Goal: Connect with others: Connect with others

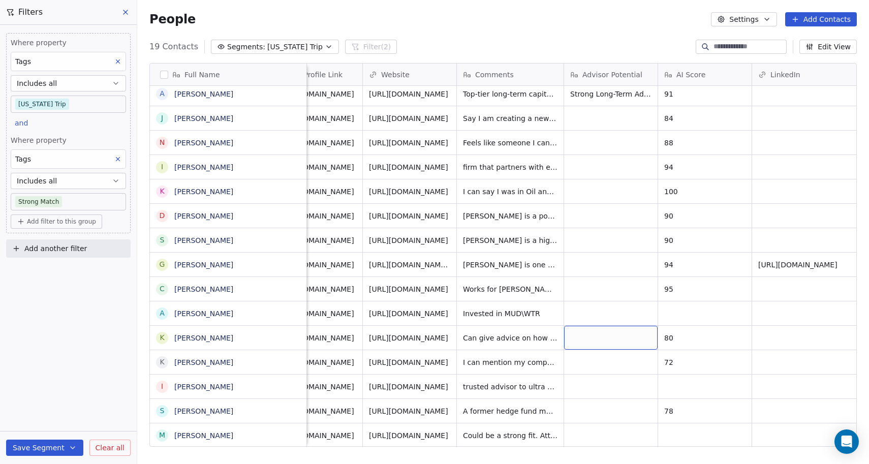
scroll to position [0, 794]
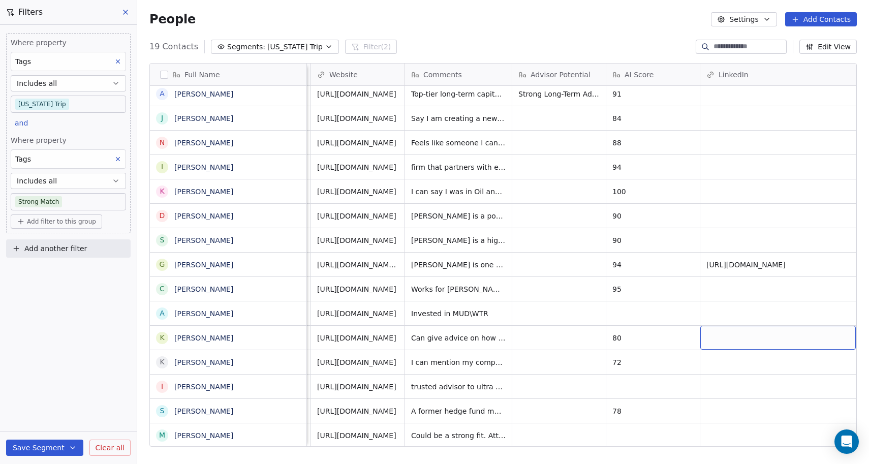
click at [773, 345] on div "grid" at bounding box center [779, 338] width 156 height 24
type input "**********"
click at [712, 364] on html "NEOENTRA Contacts People Marketing Workflows Campaigns Sales Sequences Beta Too…" at bounding box center [434, 232] width 869 height 464
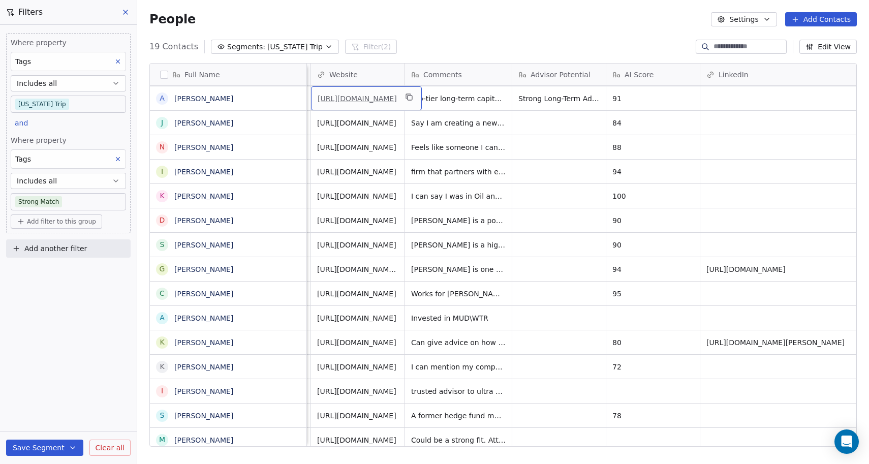
click at [375, 99] on link "[URL][DOMAIN_NAME]" at bounding box center [357, 99] width 79 height 8
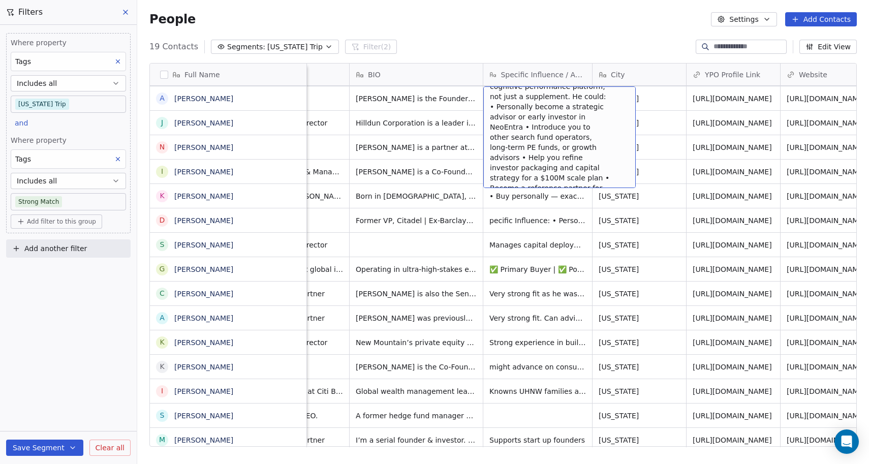
scroll to position [101, 0]
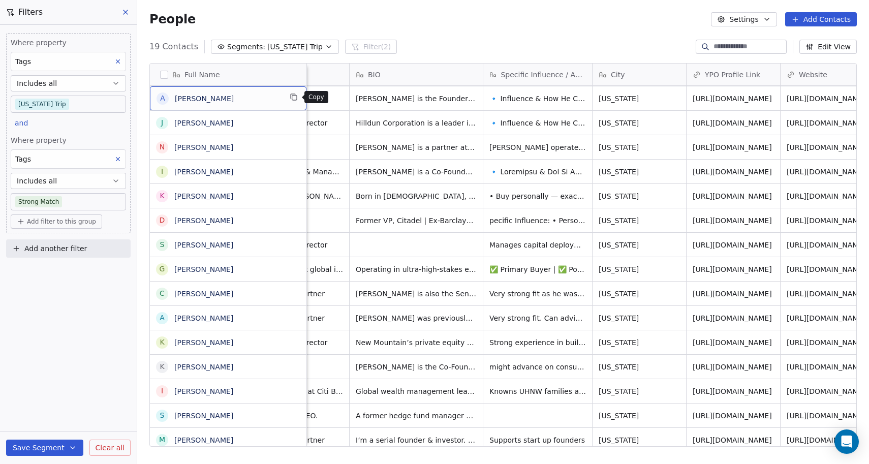
click at [293, 98] on icon "grid" at bounding box center [294, 97] width 8 height 8
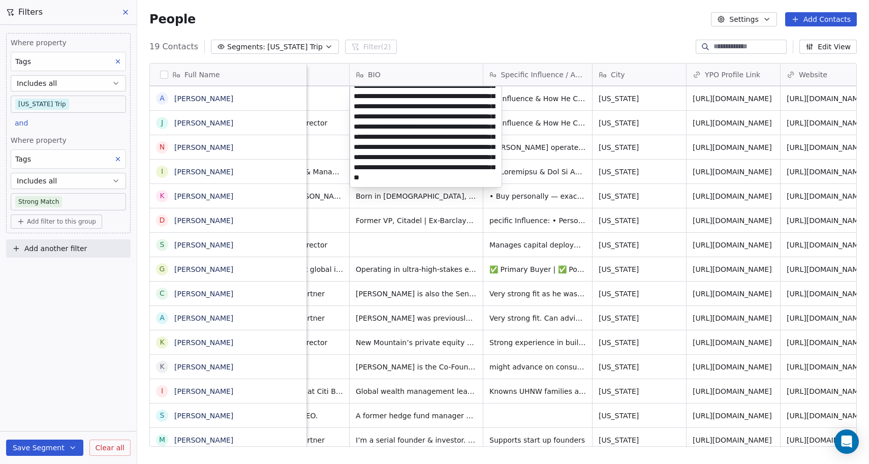
scroll to position [0, 0]
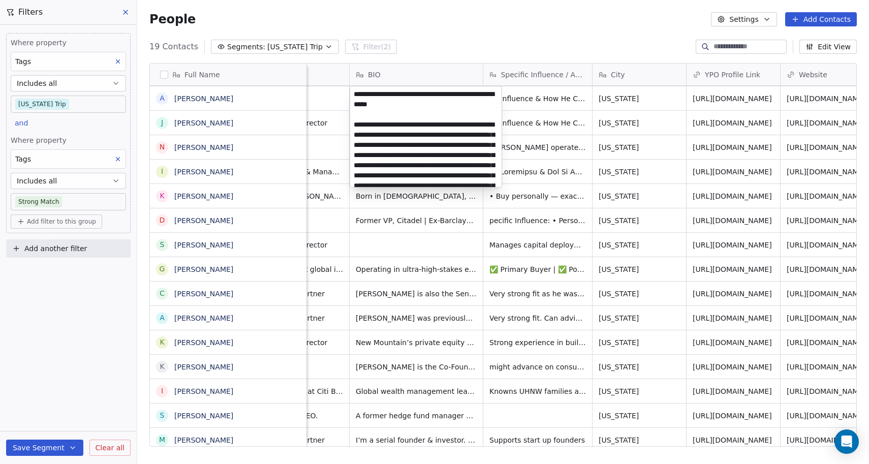
drag, startPoint x: 459, startPoint y: 175, endPoint x: 277, endPoint y: -21, distance: 267.3
click at [277, 0] on html "NEOENTRA Contacts People Marketing Workflows Campaigns Sales Sequences Beta Too…" at bounding box center [434, 232] width 869 height 464
click at [540, 101] on html "NEOENTRA Contacts People Marketing Workflows Campaigns Sales Sequences Beta Too…" at bounding box center [434, 232] width 869 height 464
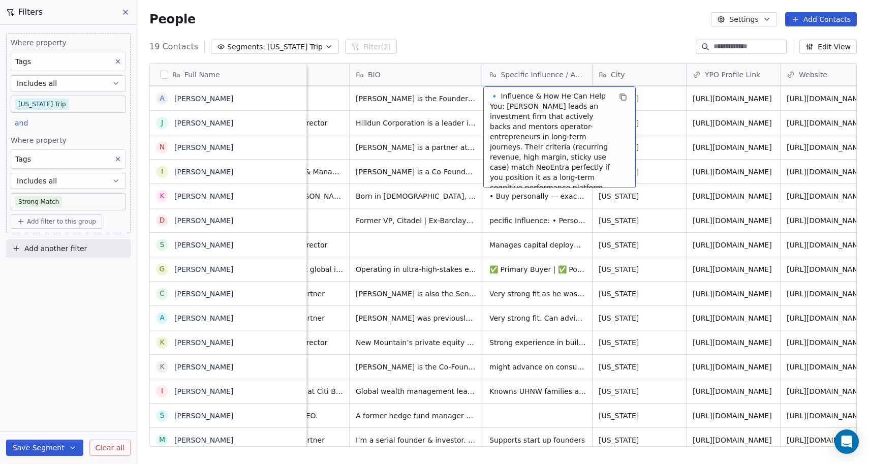
click at [508, 108] on span "🔹 Influence & How He Can Help You: [PERSON_NAME] leads an investment firm that …" at bounding box center [550, 203] width 121 height 224
drag, startPoint x: 494, startPoint y: 95, endPoint x: 524, endPoint y: 157, distance: 68.4
click at [524, 157] on span "🔹 Influence & How He Can Help You: [PERSON_NAME] leads an investment firm that …" at bounding box center [550, 203] width 121 height 224
click at [536, 160] on span "🔹 Influence & How He Can Help You: [PERSON_NAME] leads an investment firm that …" at bounding box center [550, 102] width 121 height 224
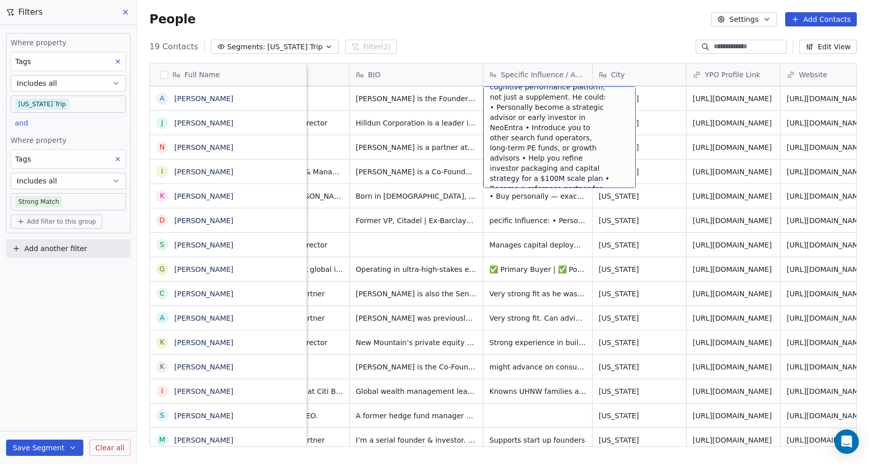
click at [586, 177] on span "🔹 Influence & How He Can Help You: [PERSON_NAME] leads an investment firm that …" at bounding box center [550, 102] width 121 height 224
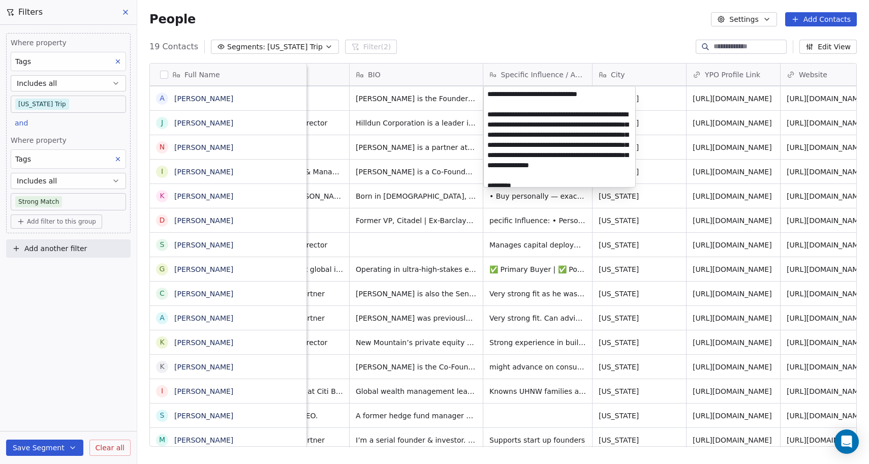
scroll to position [128, 0]
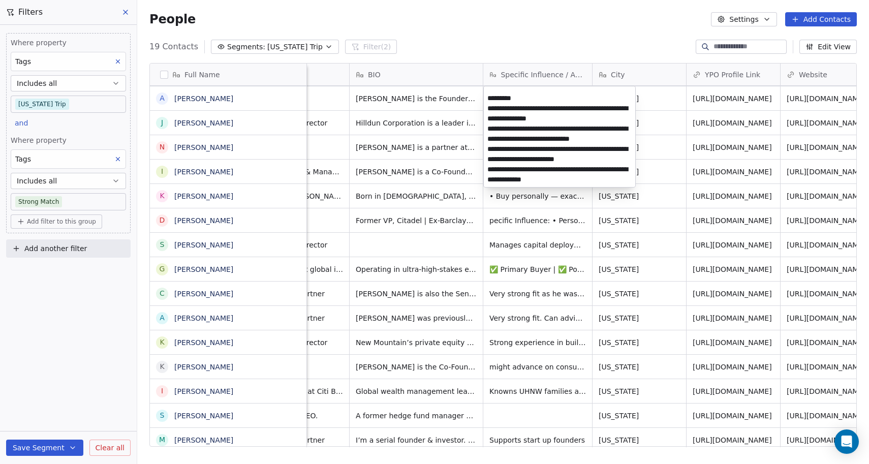
click at [252, 105] on html "NEOENTRA Contacts People Marketing Workflows Campaigns Sales Sequences Beta Too…" at bounding box center [434, 232] width 869 height 464
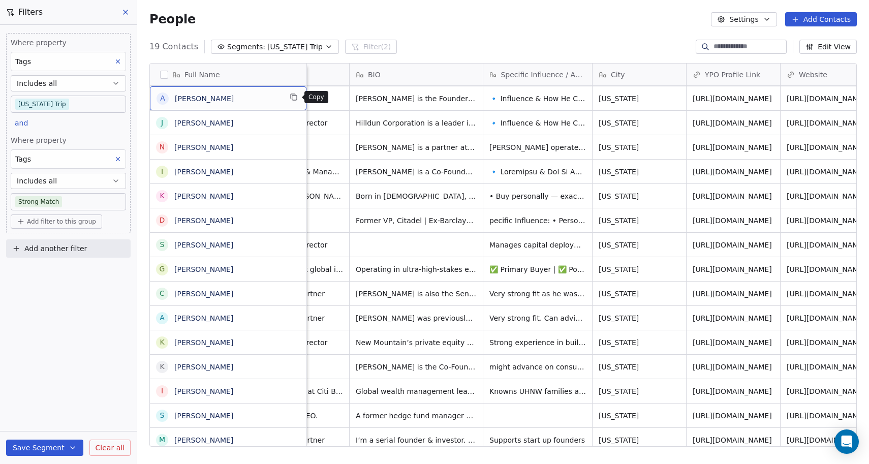
click at [293, 99] on icon "grid" at bounding box center [294, 97] width 8 height 8
click at [316, 26] on div "People Settings Add Contacts" at bounding box center [503, 19] width 732 height 39
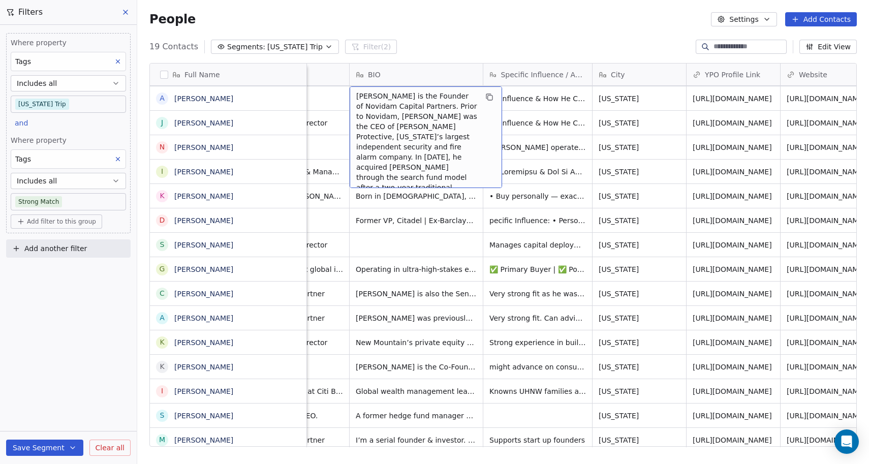
click at [483, 9] on div "People Settings Add Contacts" at bounding box center [503, 19] width 732 height 39
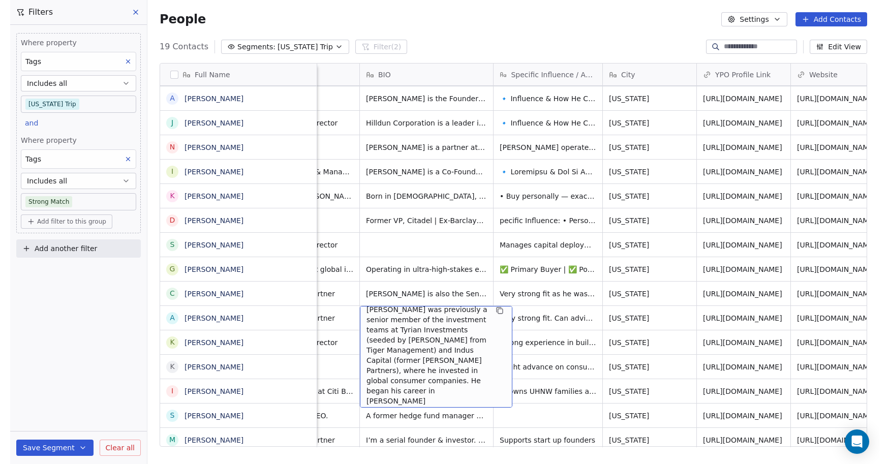
scroll to position [5, 0]
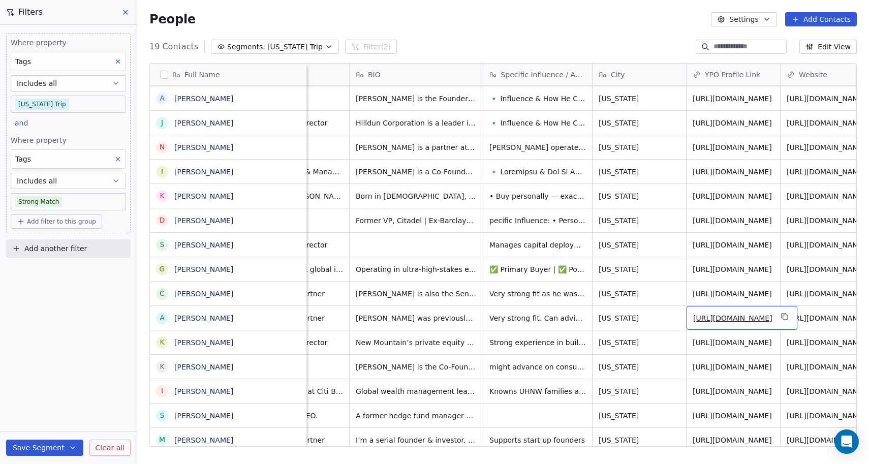
click at [726, 321] on span "[URL][DOMAIN_NAME]" at bounding box center [732, 318] width 79 height 10
click at [732, 322] on link "[URL][DOMAIN_NAME]" at bounding box center [732, 318] width 79 height 8
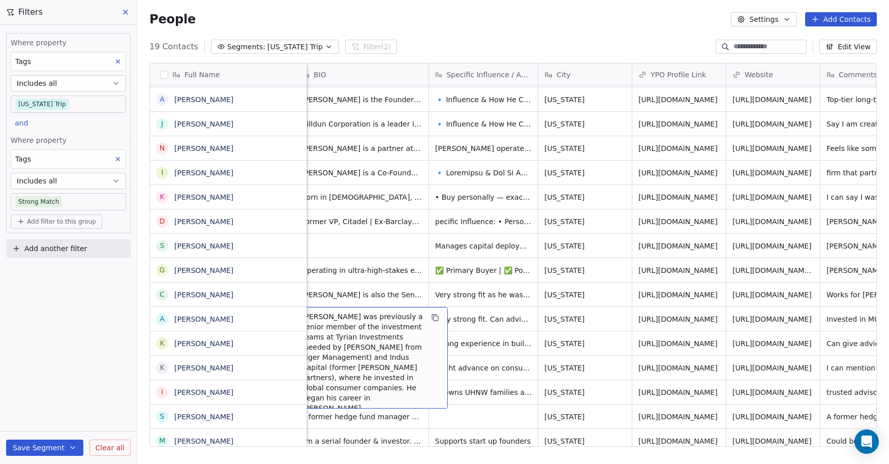
scroll to position [0, 367]
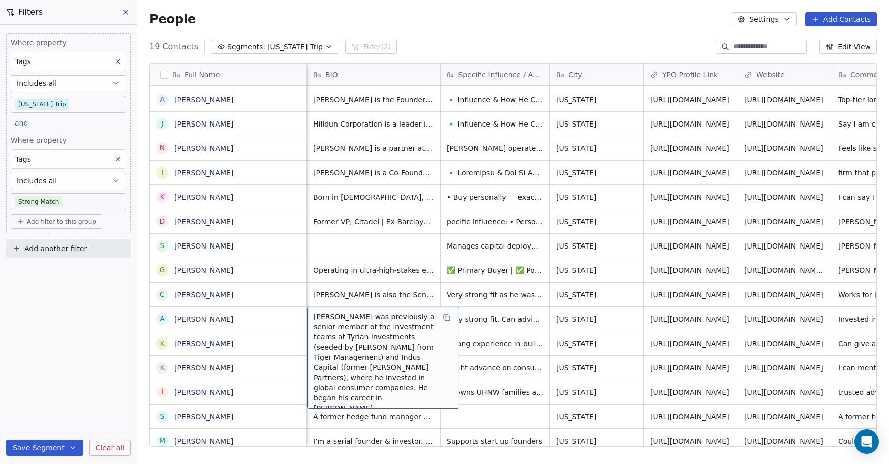
drag, startPoint x: 317, startPoint y: 317, endPoint x: 366, endPoint y: 417, distance: 110.9
click at [366, 417] on div "[US_STATE] Trip YPO Member Strong Match Hedge Fund Founder [PERSON_NAME] is the…" at bounding box center [672, 221] width 1462 height 464
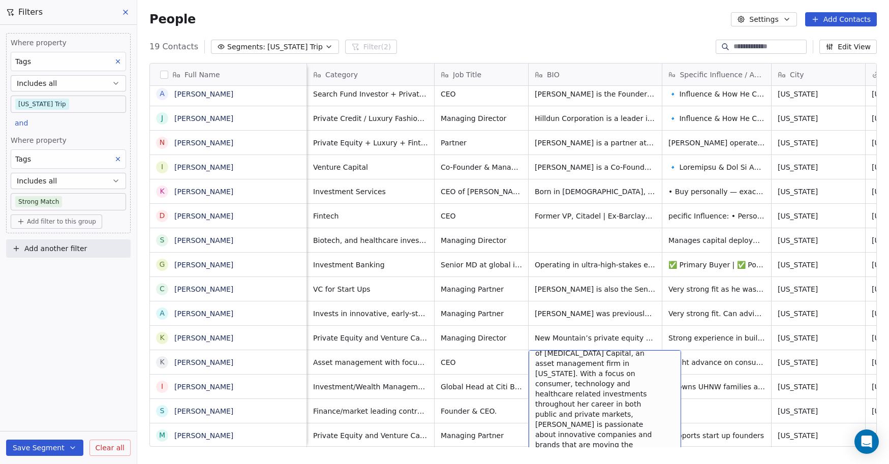
scroll to position [28, 0]
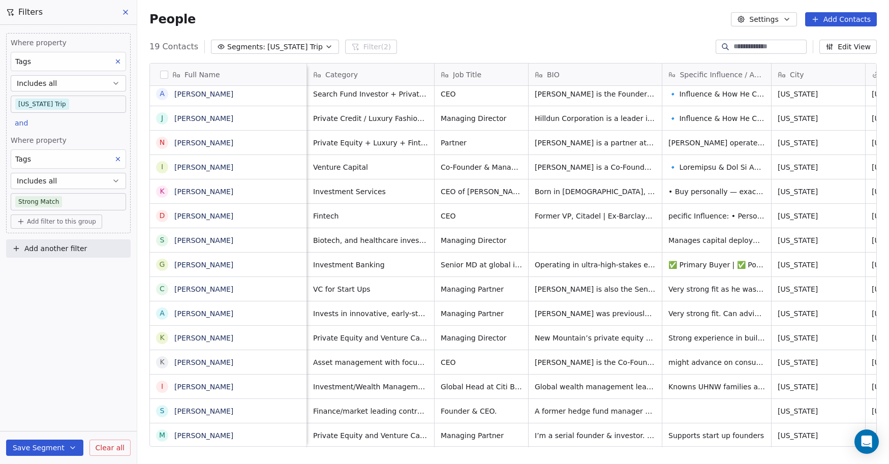
click at [130, 349] on div "Where property Tags Includes all [US_STATE] Trip and Where property Tags Includ…" at bounding box center [68, 244] width 137 height 439
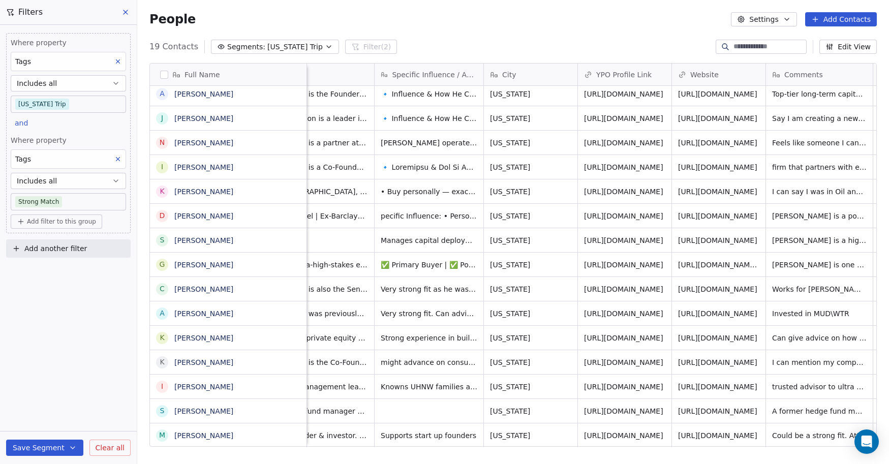
scroll to position [0, 433]
click at [644, 341] on span "[URL][DOMAIN_NAME]" at bounding box center [623, 338] width 79 height 10
click at [637, 342] on link "[URL][DOMAIN_NAME]" at bounding box center [623, 338] width 79 height 8
click at [649, 360] on link "[URL][DOMAIN_NAME]" at bounding box center [623, 362] width 79 height 8
click at [643, 142] on link "[URL][DOMAIN_NAME]" at bounding box center [623, 143] width 79 height 8
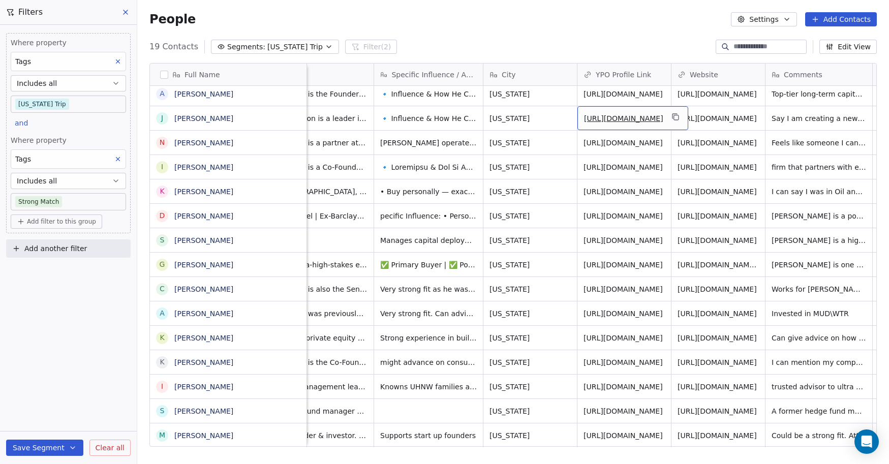
click at [604, 52] on div "19 Contacts Segments: [US_STATE] Trip Filter (2) Edit View" at bounding box center [513, 47] width 752 height 16
